Goal: Contribute content

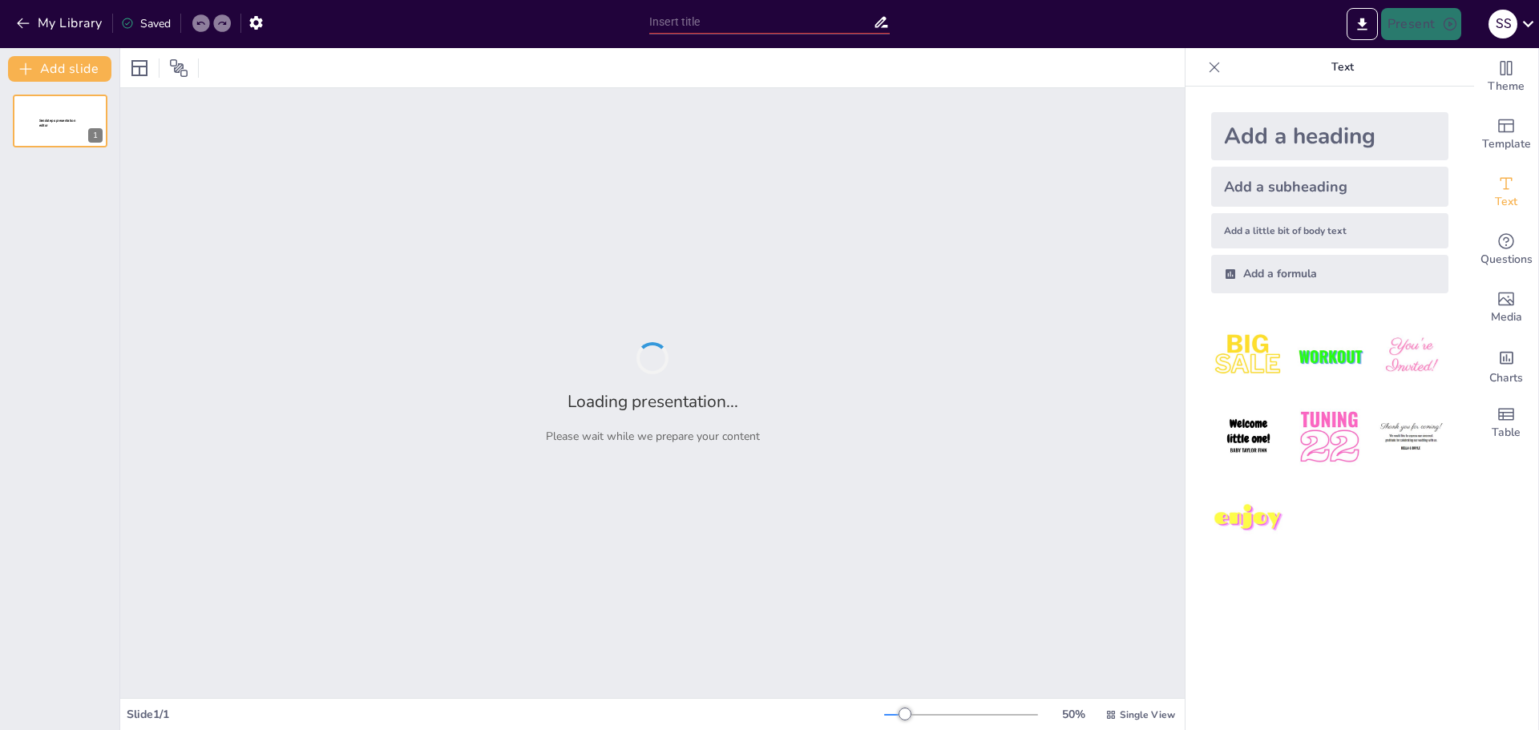
type input "Delicias Dulces: Explorando el Mundo de los Postres"
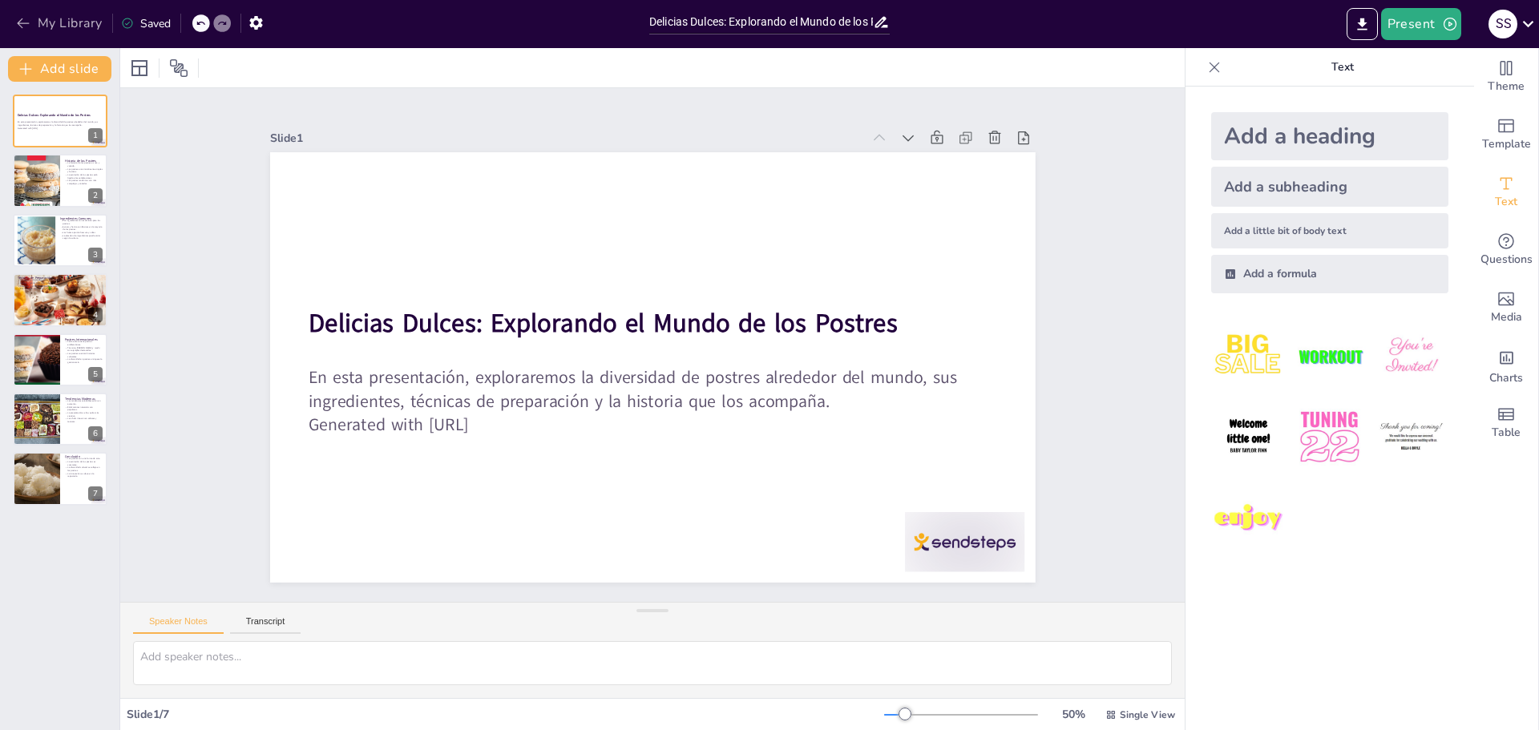
click at [26, 27] on icon "button" at bounding box center [23, 23] width 16 height 16
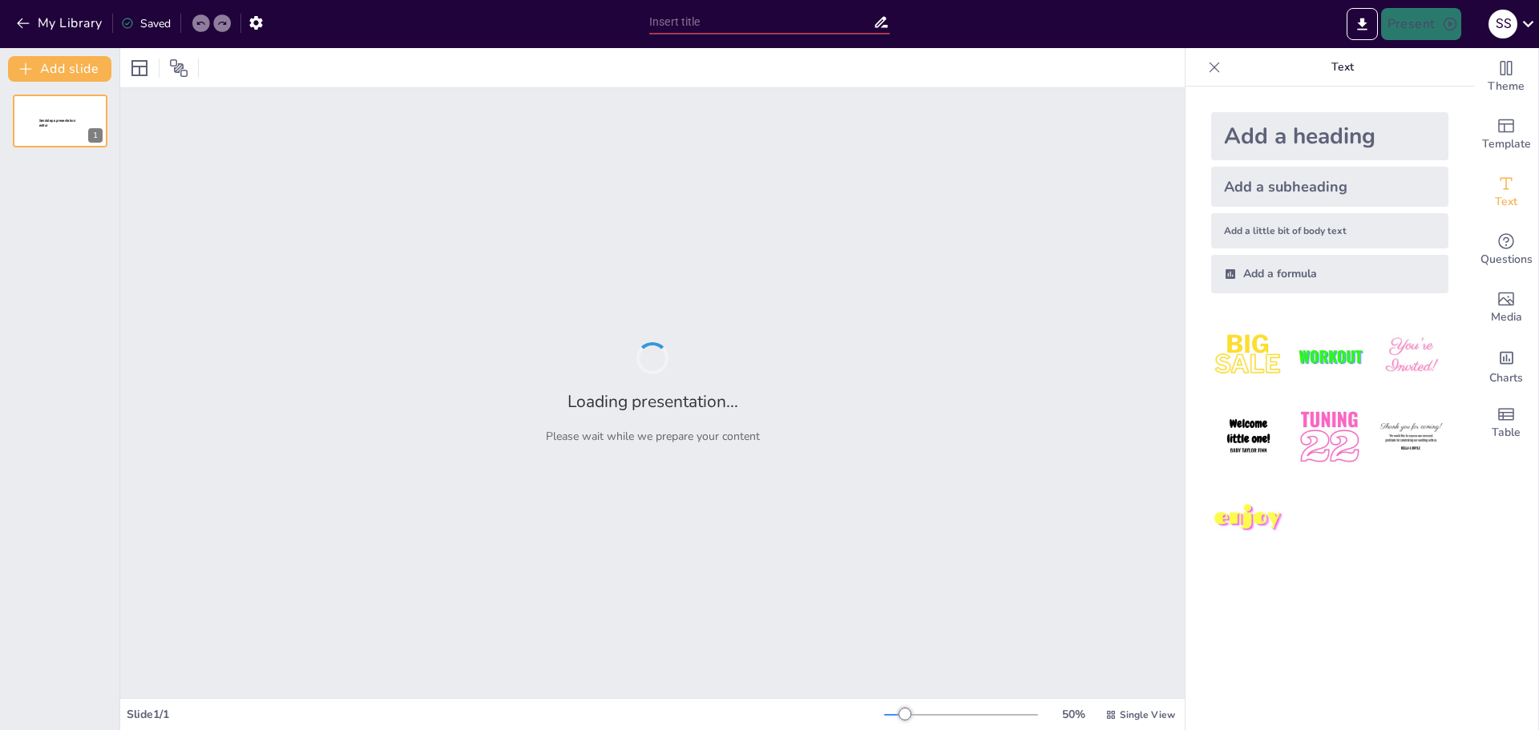
type input "Tendencias Actuales en el Mundo Deportivo"
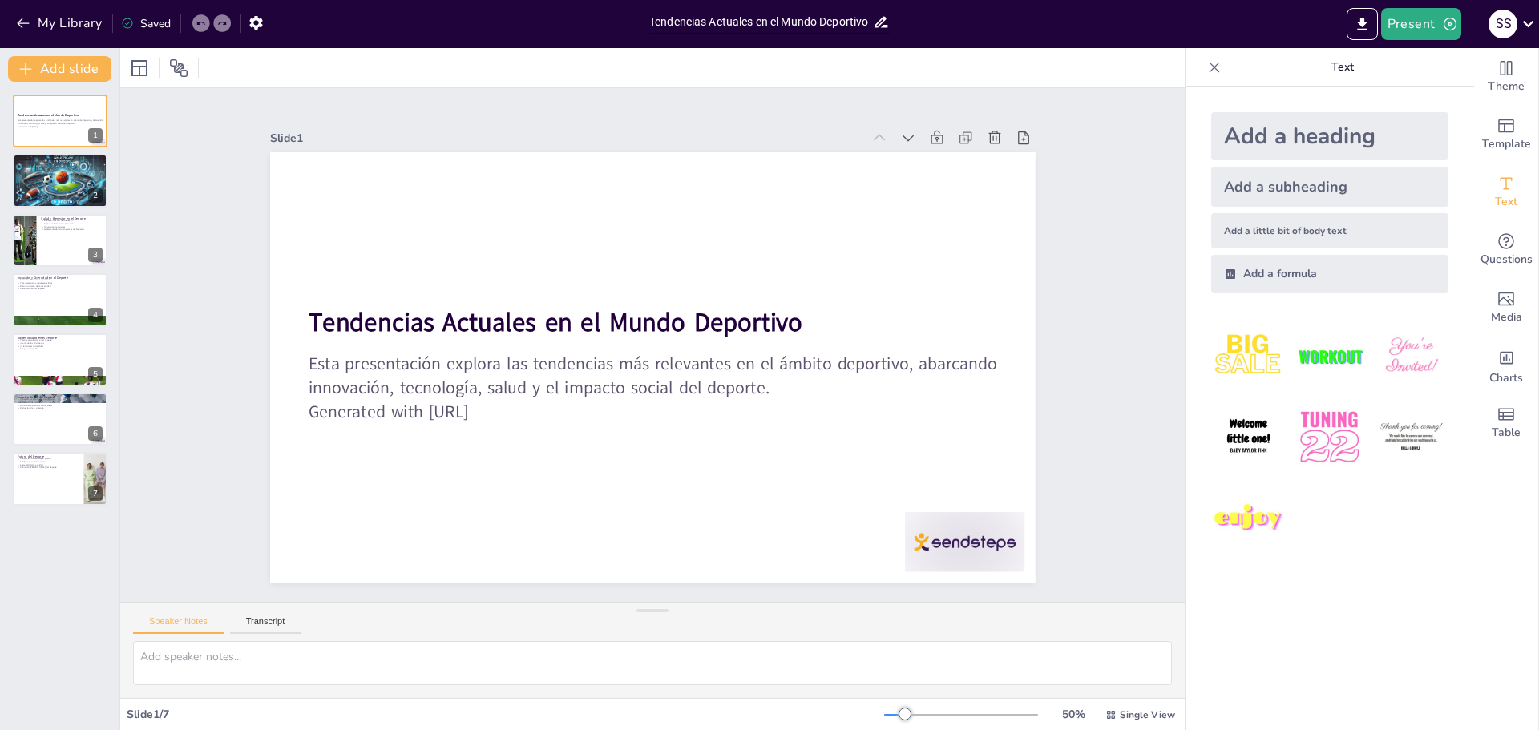
click at [51, 39] on div "My Library Saved" at bounding box center [320, 22] width 641 height 45
click at [52, 18] on button "My Library" at bounding box center [60, 23] width 97 height 26
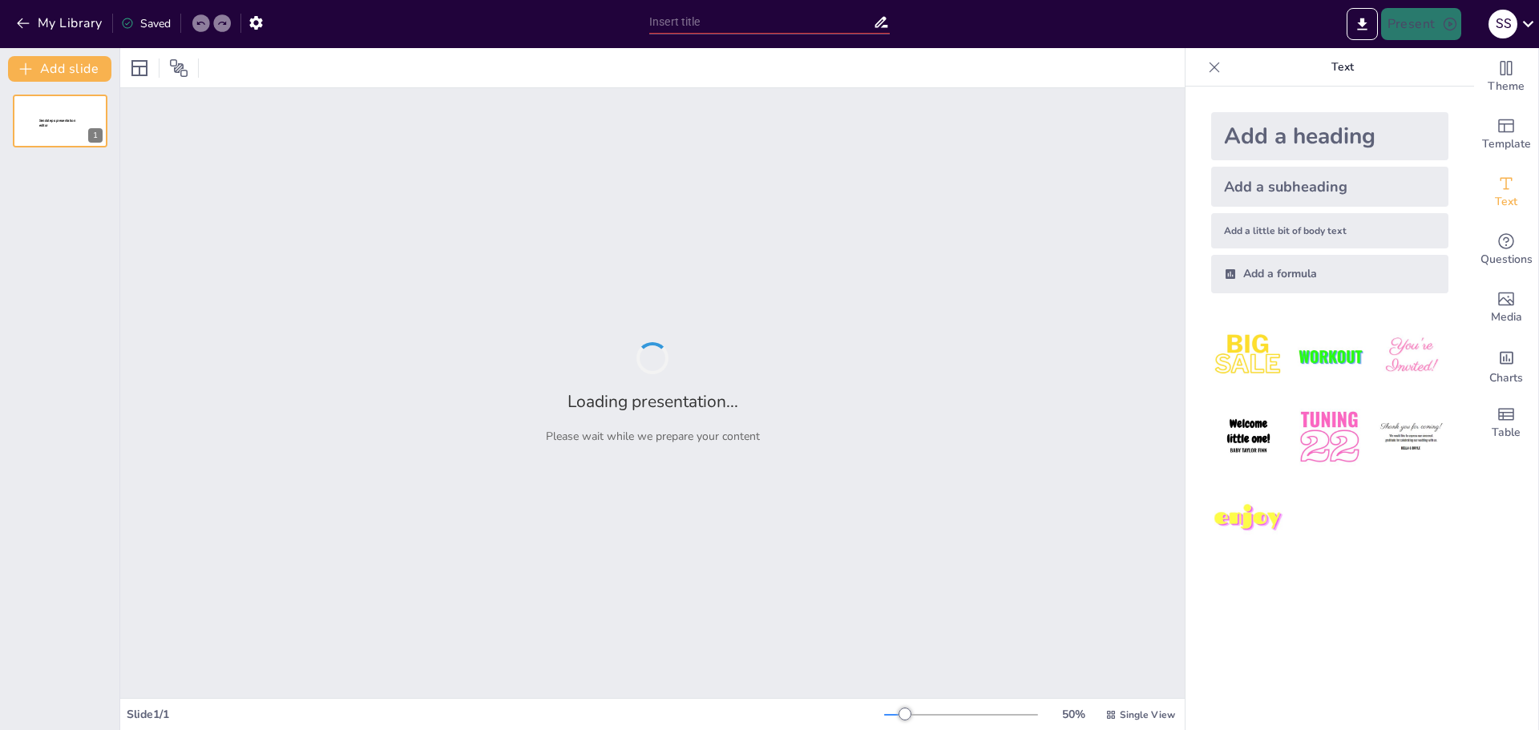
type input "El Impacto del Baloncesto en la Cultura Moderna"
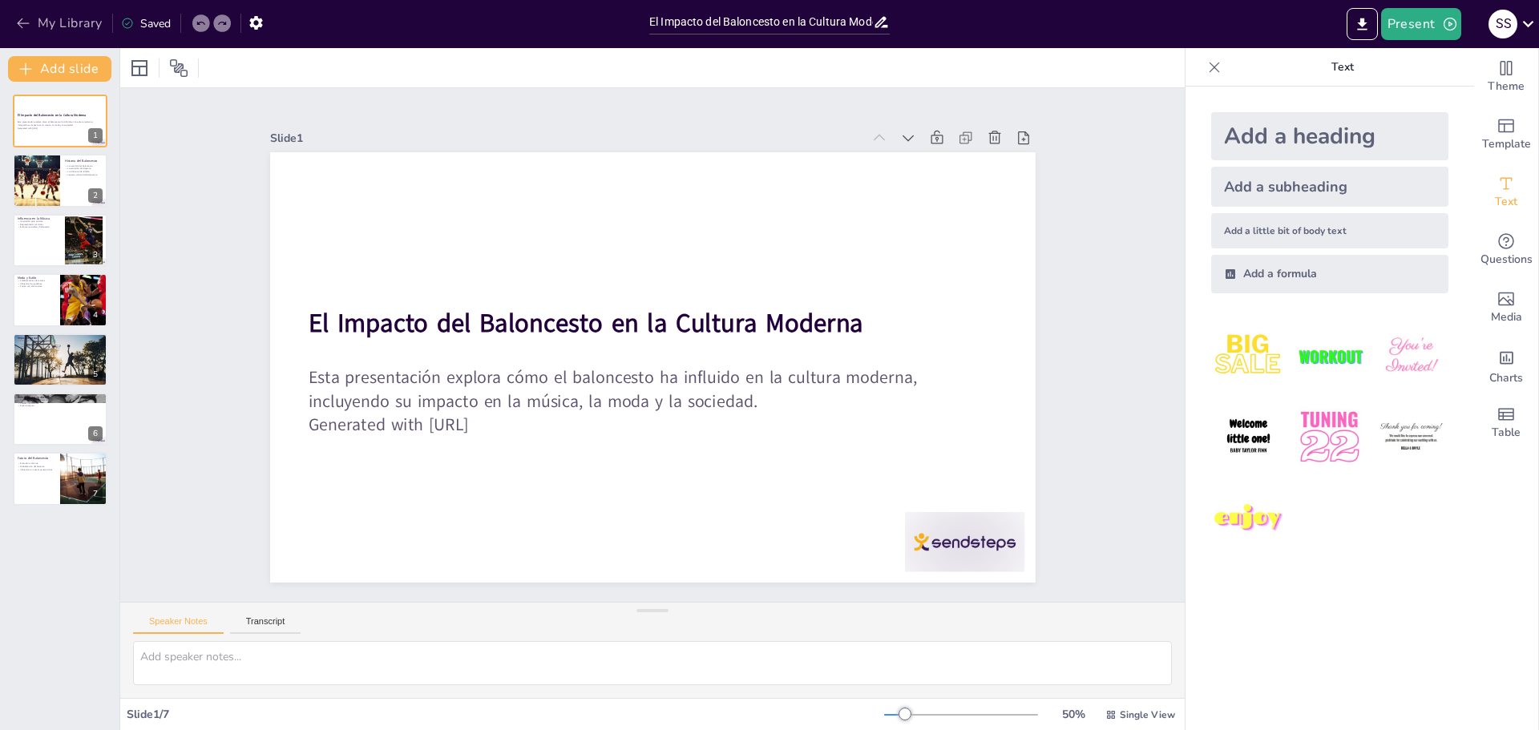
click at [79, 34] on button "My Library" at bounding box center [60, 23] width 97 height 26
